Goal: Transaction & Acquisition: Purchase product/service

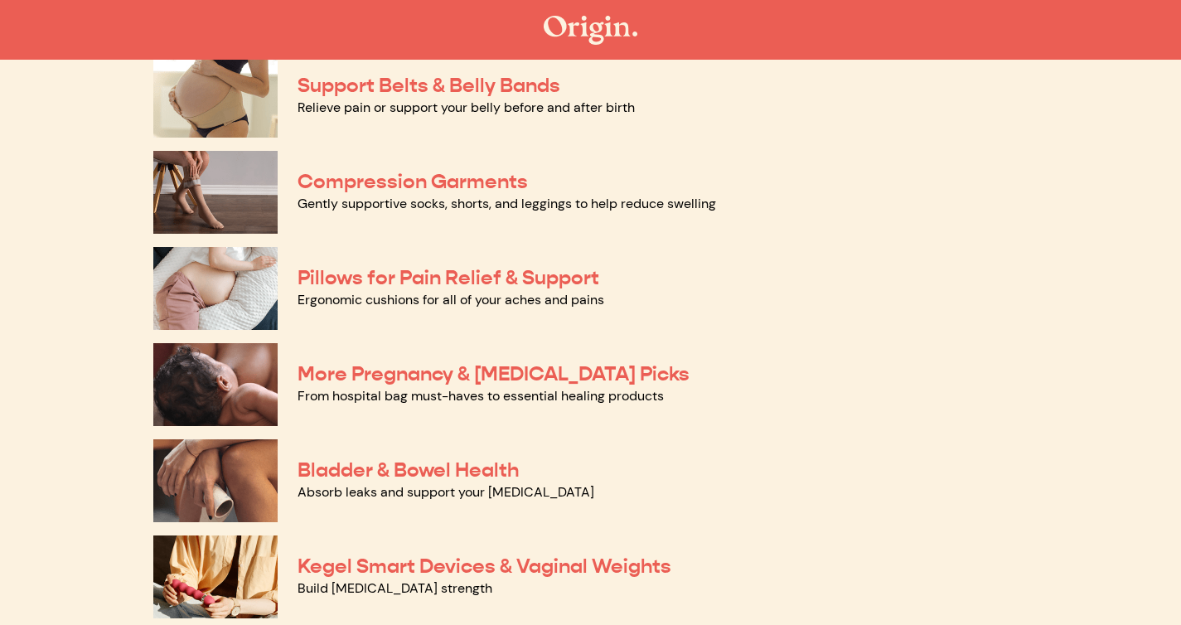
scroll to position [187, 0]
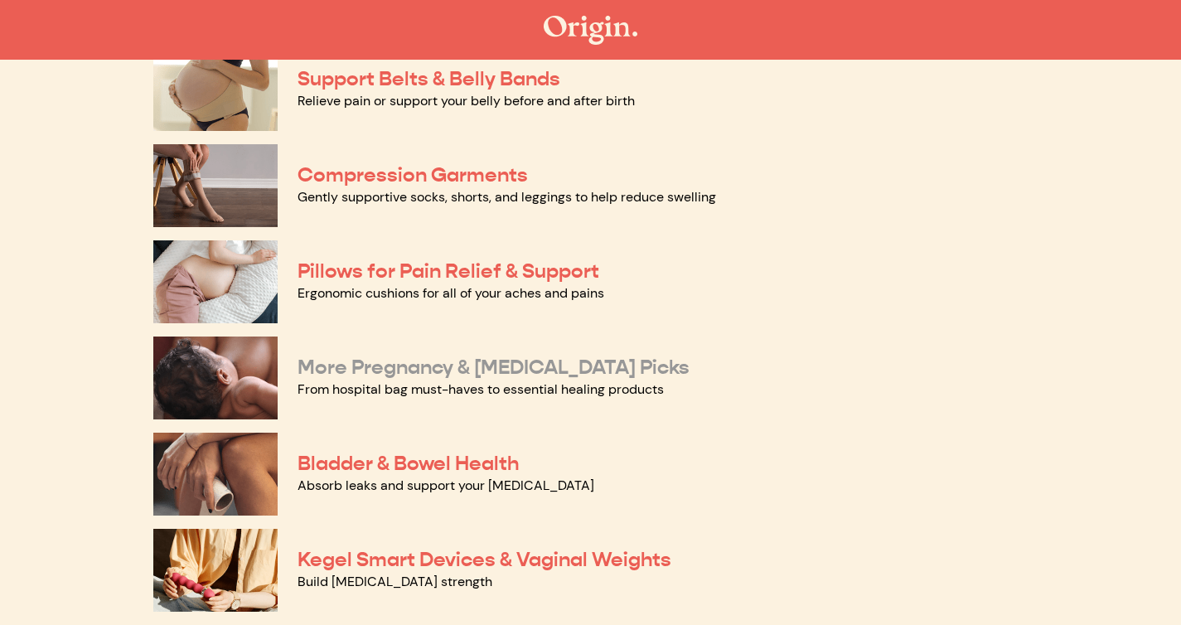
click at [436, 366] on link "More Pregnancy & [MEDICAL_DATA] Picks" at bounding box center [494, 367] width 392 height 25
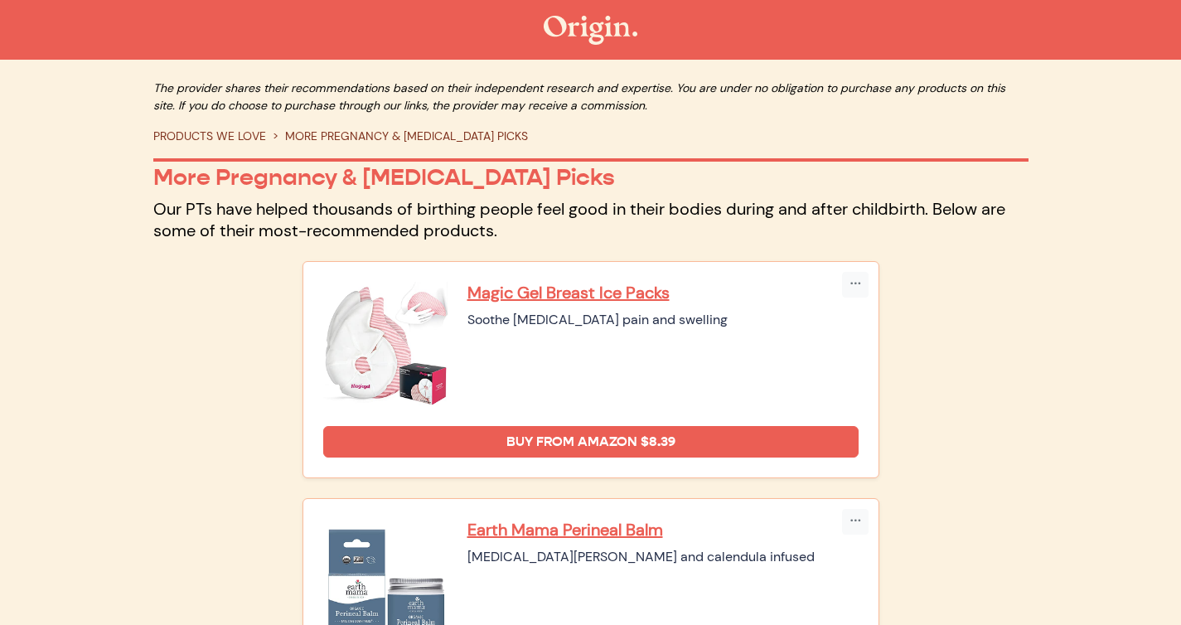
click at [230, 141] on link "PRODUCTS WE LOVE" at bounding box center [209, 135] width 113 height 15
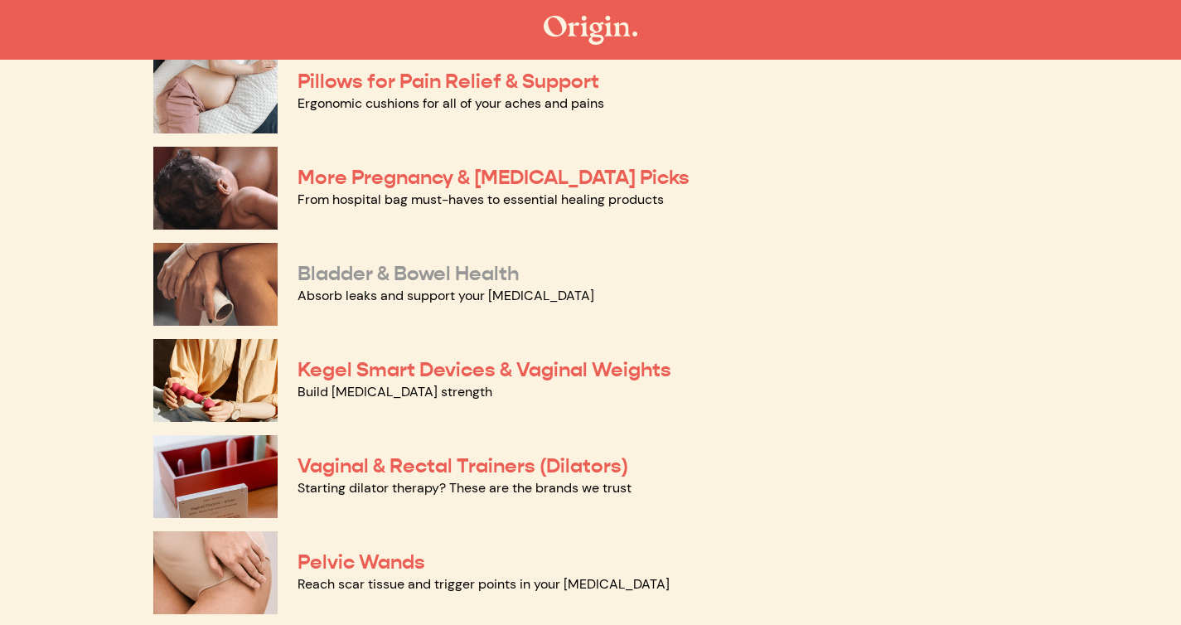
scroll to position [379, 0]
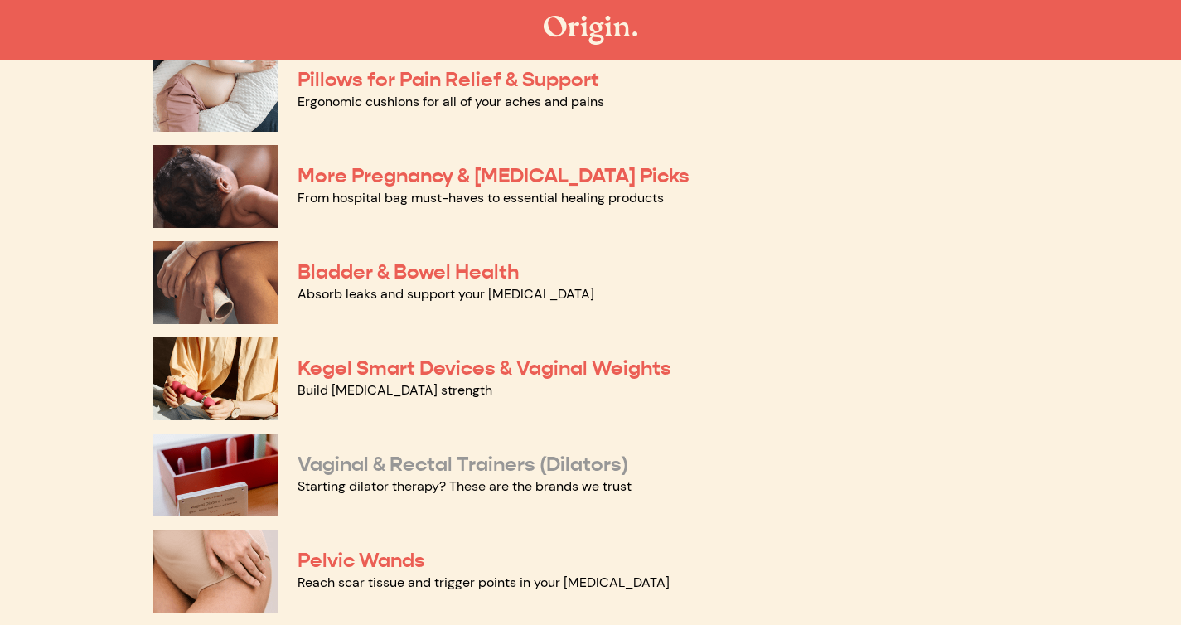
click at [439, 468] on link "Vaginal & Rectal Trainers (Dilators)" at bounding box center [463, 464] width 331 height 25
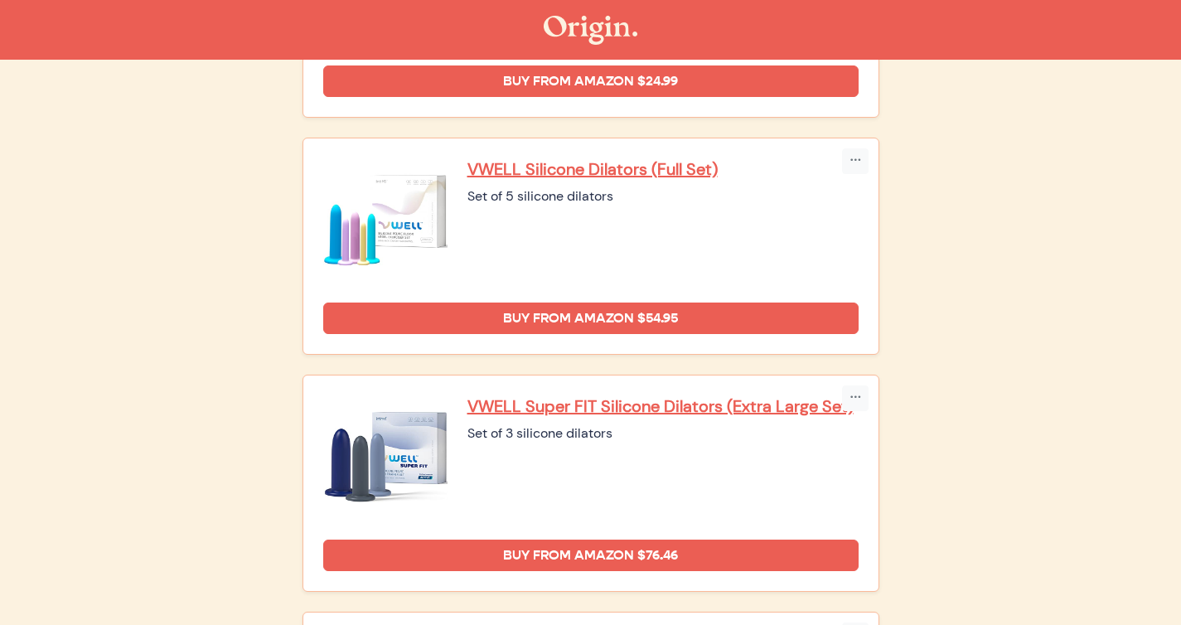
scroll to position [1365, 0]
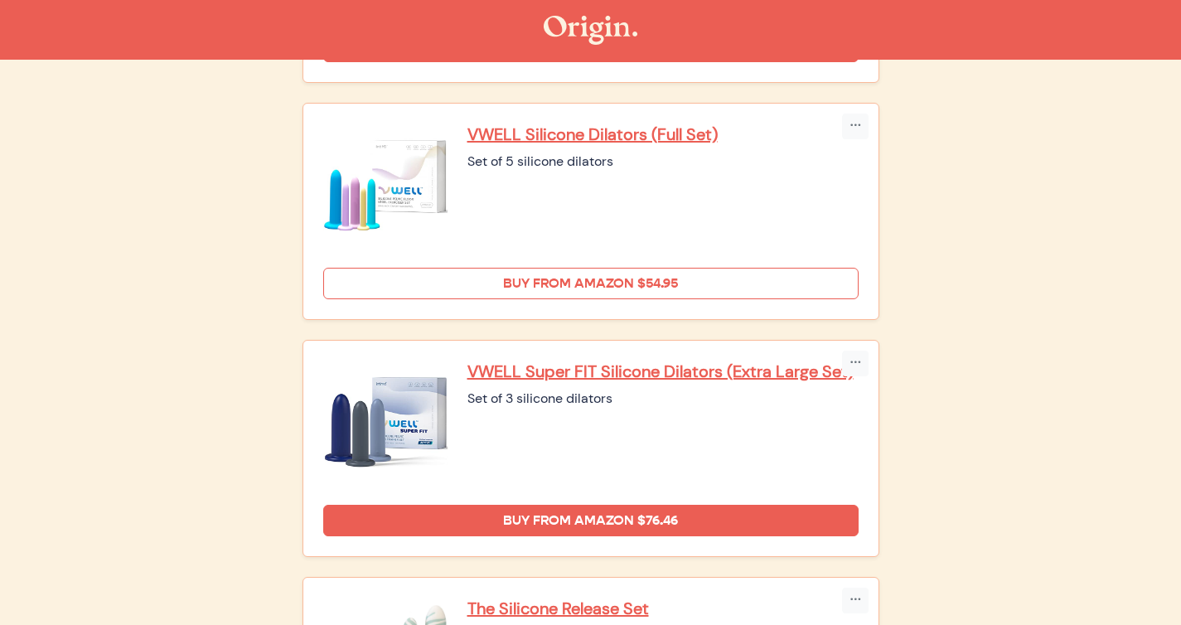
click at [589, 268] on link "Buy from Amazon $54.95" at bounding box center [591, 284] width 536 height 32
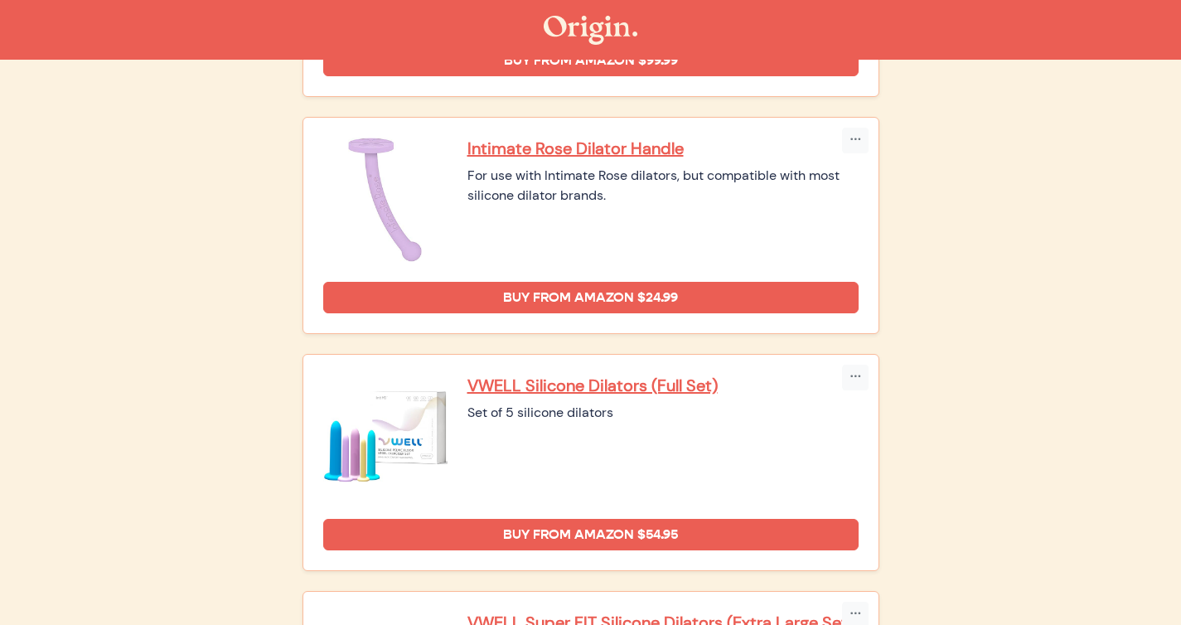
scroll to position [1116, 0]
